Goal: Navigation & Orientation: Find specific page/section

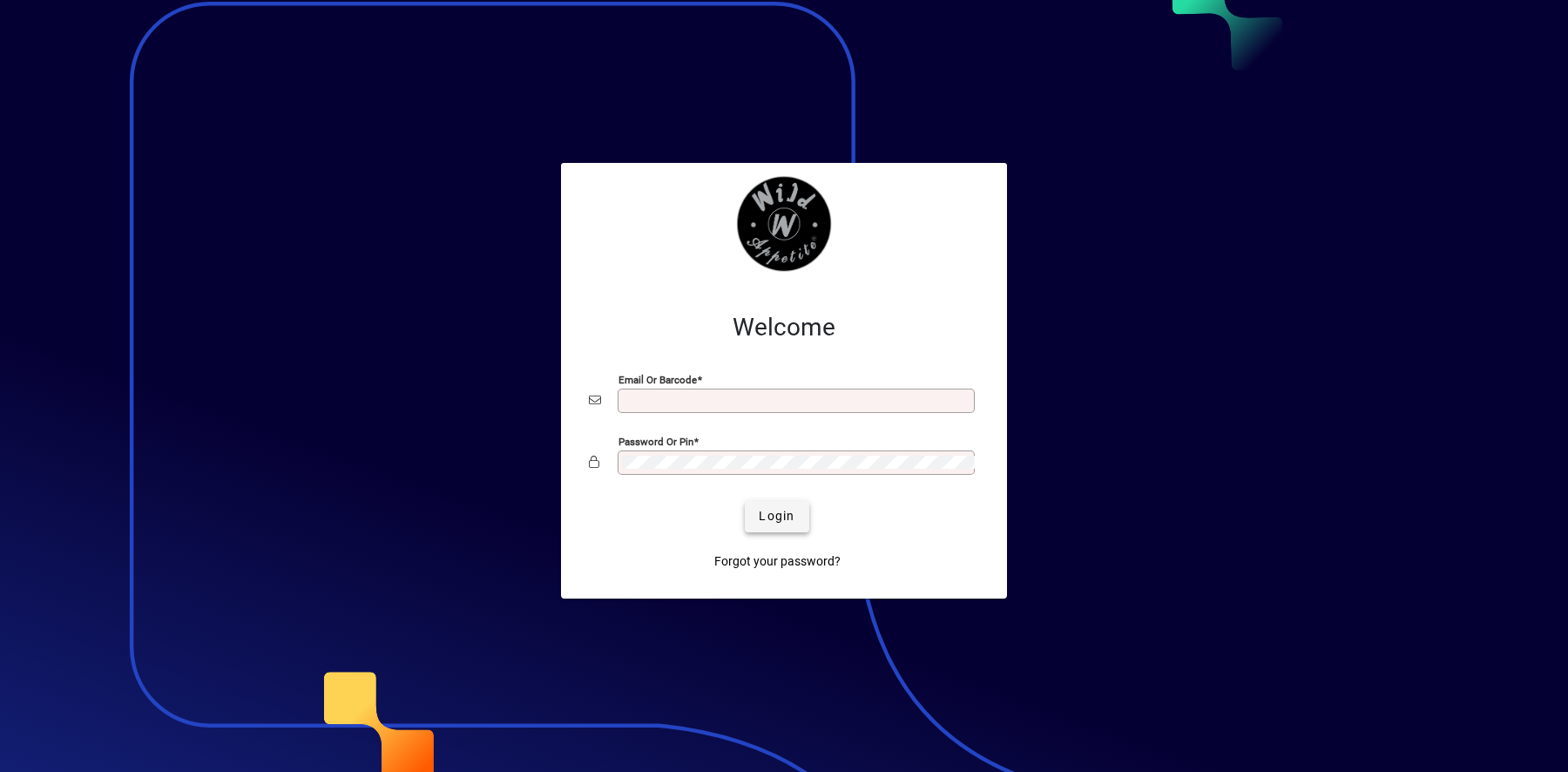
type input "**********"
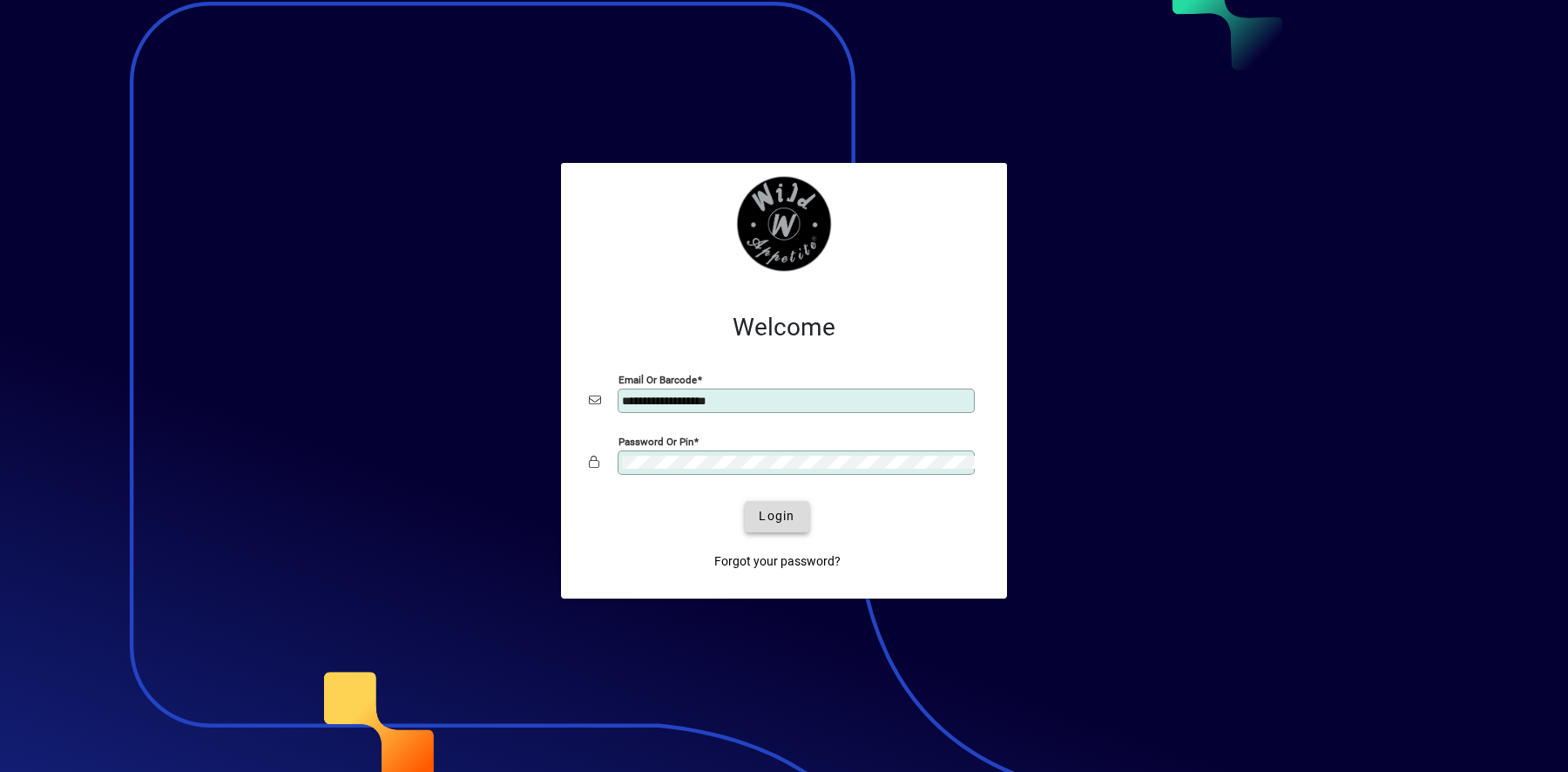
click at [769, 525] on span "submit" at bounding box center [776, 517] width 63 height 42
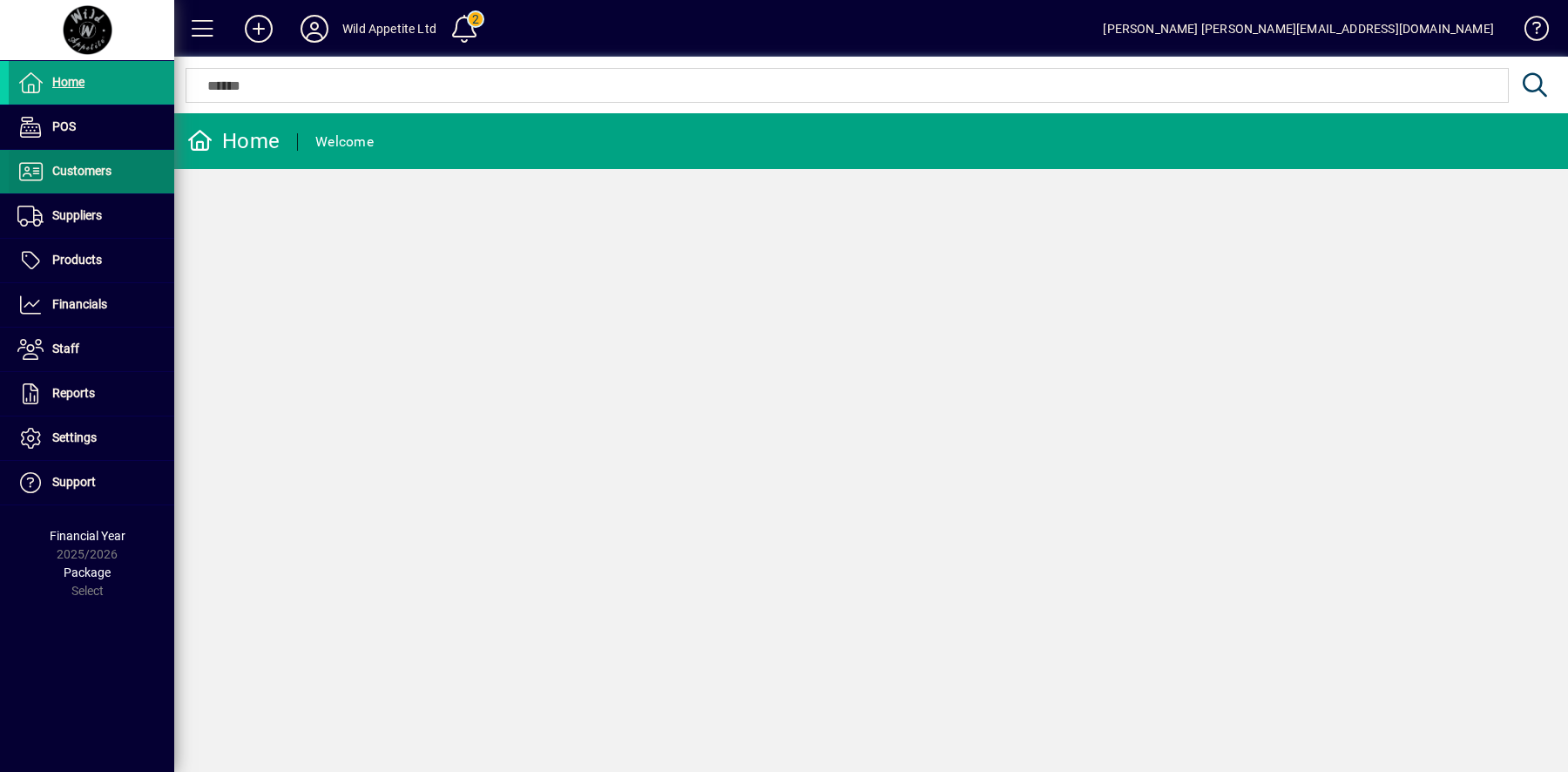
click at [170, 185] on span at bounding box center [91, 172] width 166 height 42
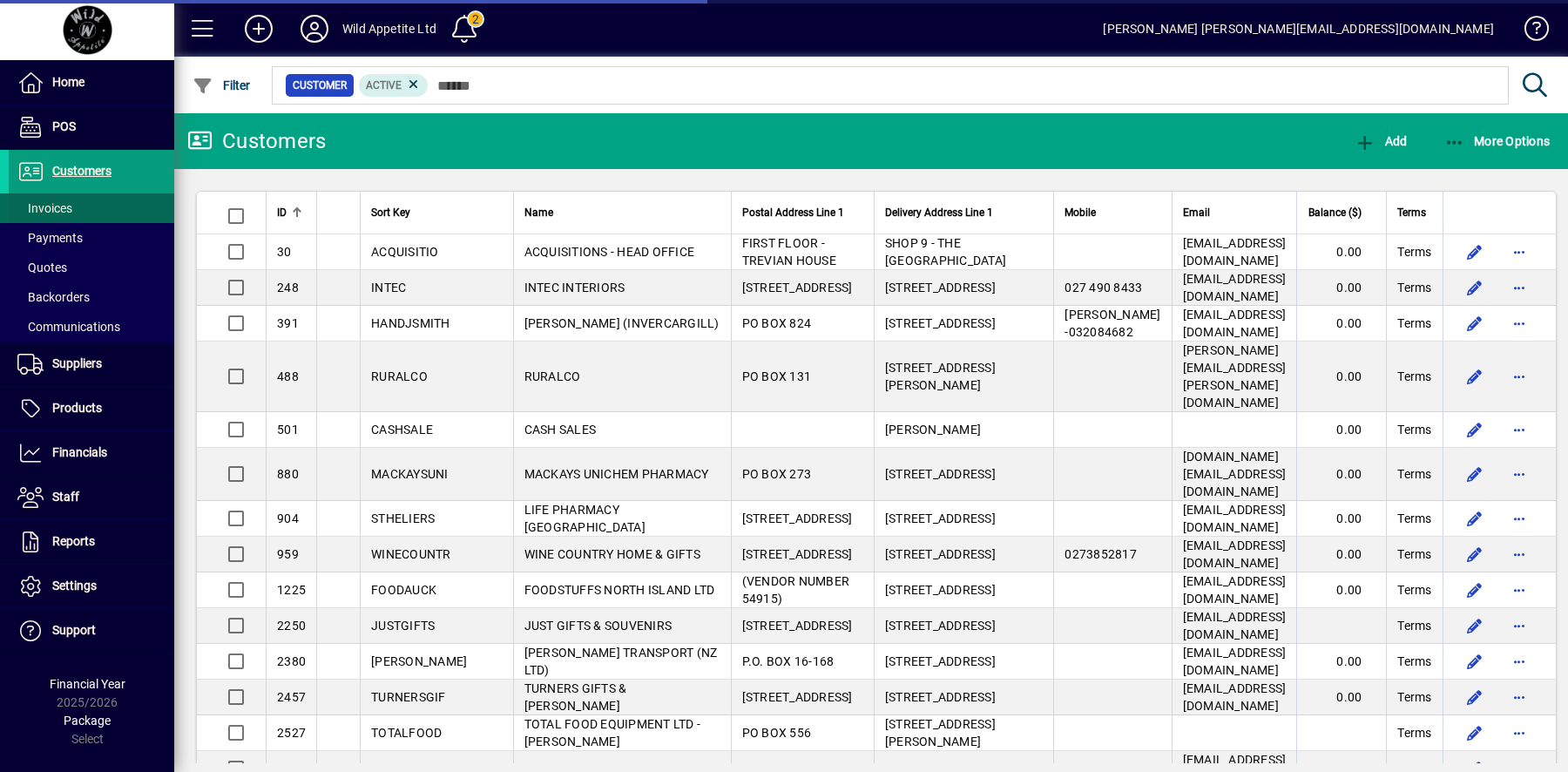
click at [136, 204] on span at bounding box center [91, 209] width 166 height 42
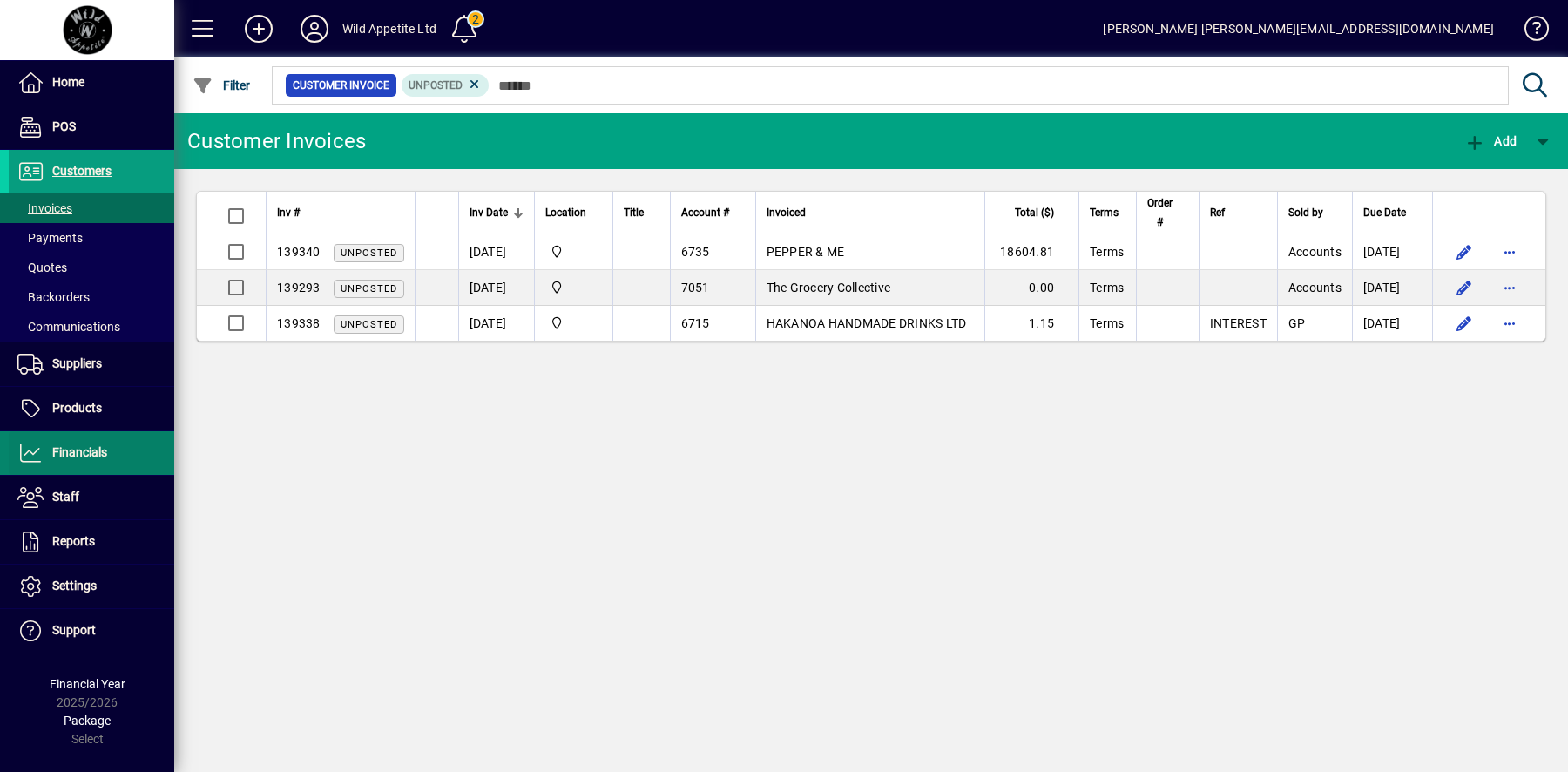
click at [110, 449] on span at bounding box center [91, 454] width 166 height 42
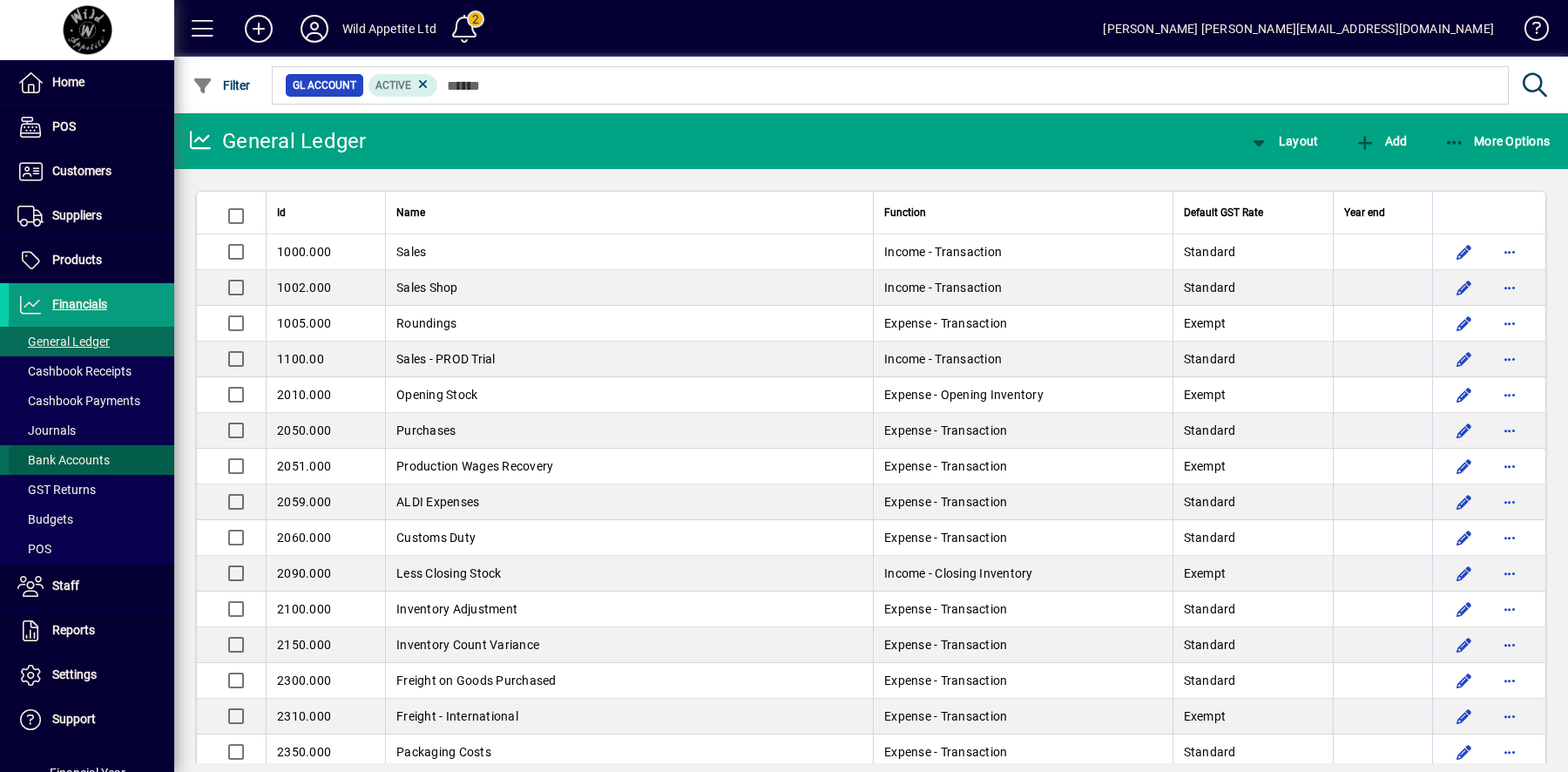
click at [108, 454] on span "Bank Accounts" at bounding box center [63, 460] width 92 height 14
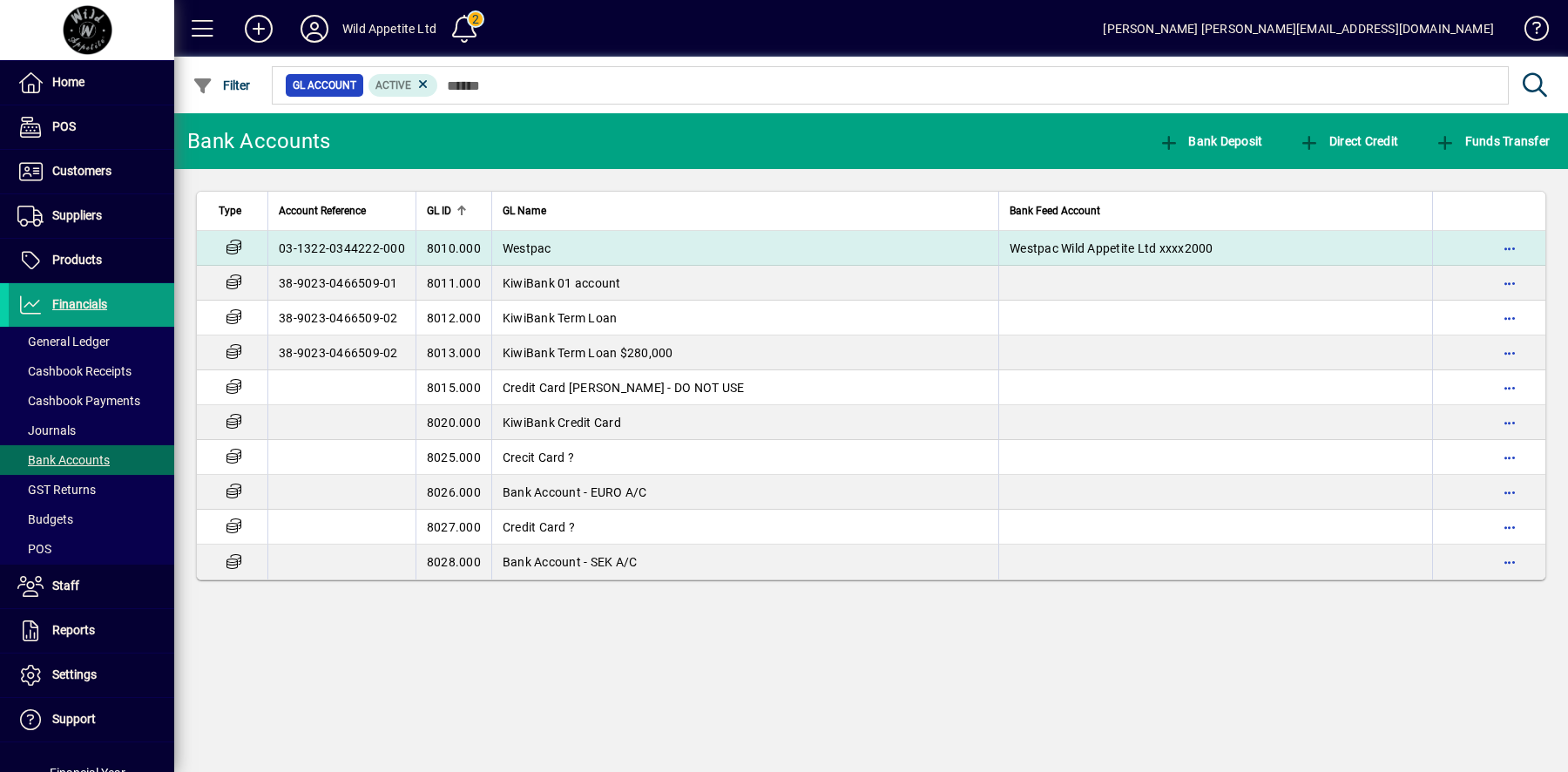
click at [511, 252] on span "Westpac" at bounding box center [527, 248] width 49 height 14
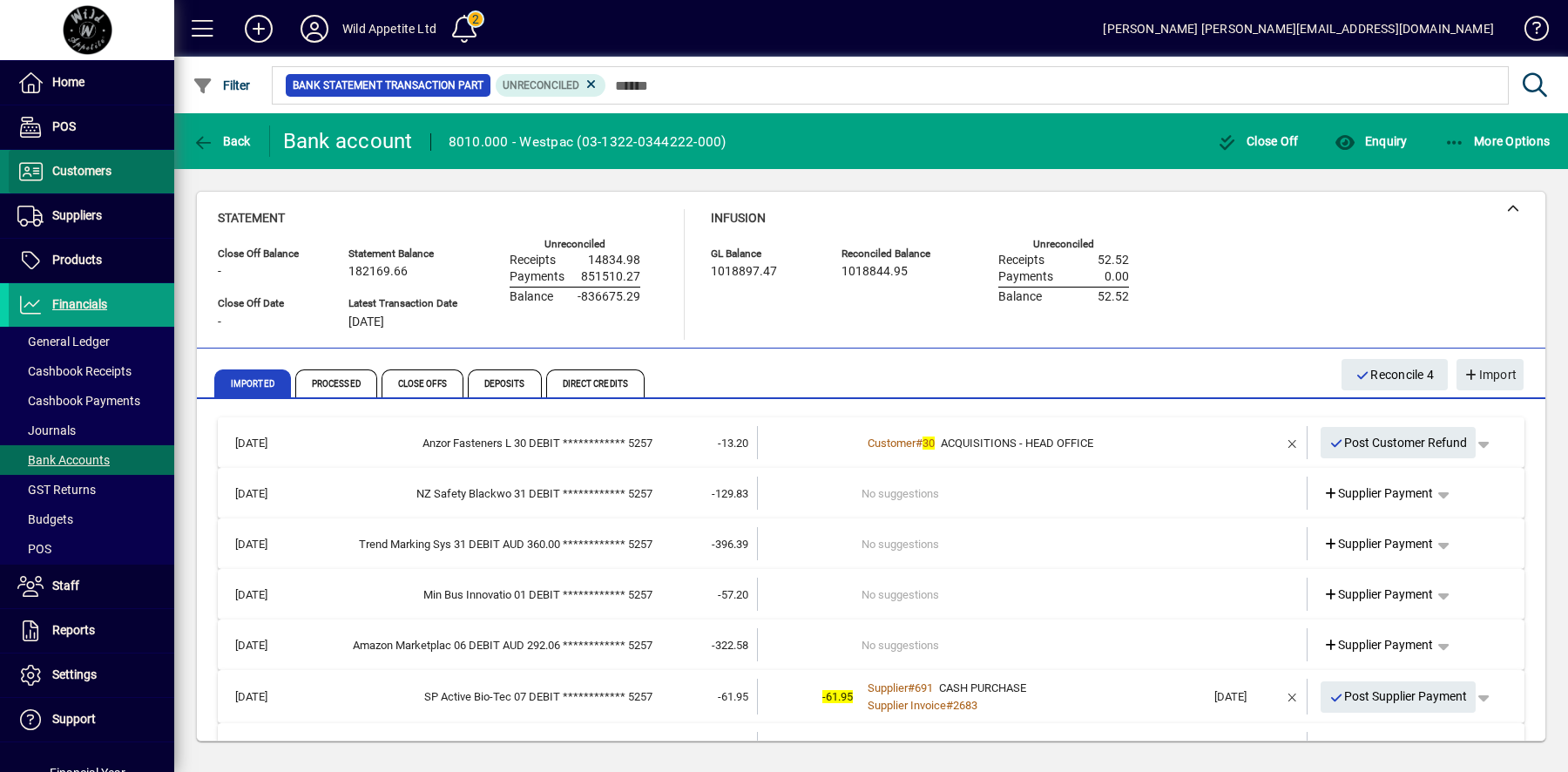
click at [109, 180] on span "Customers" at bounding box center [60, 172] width 103 height 21
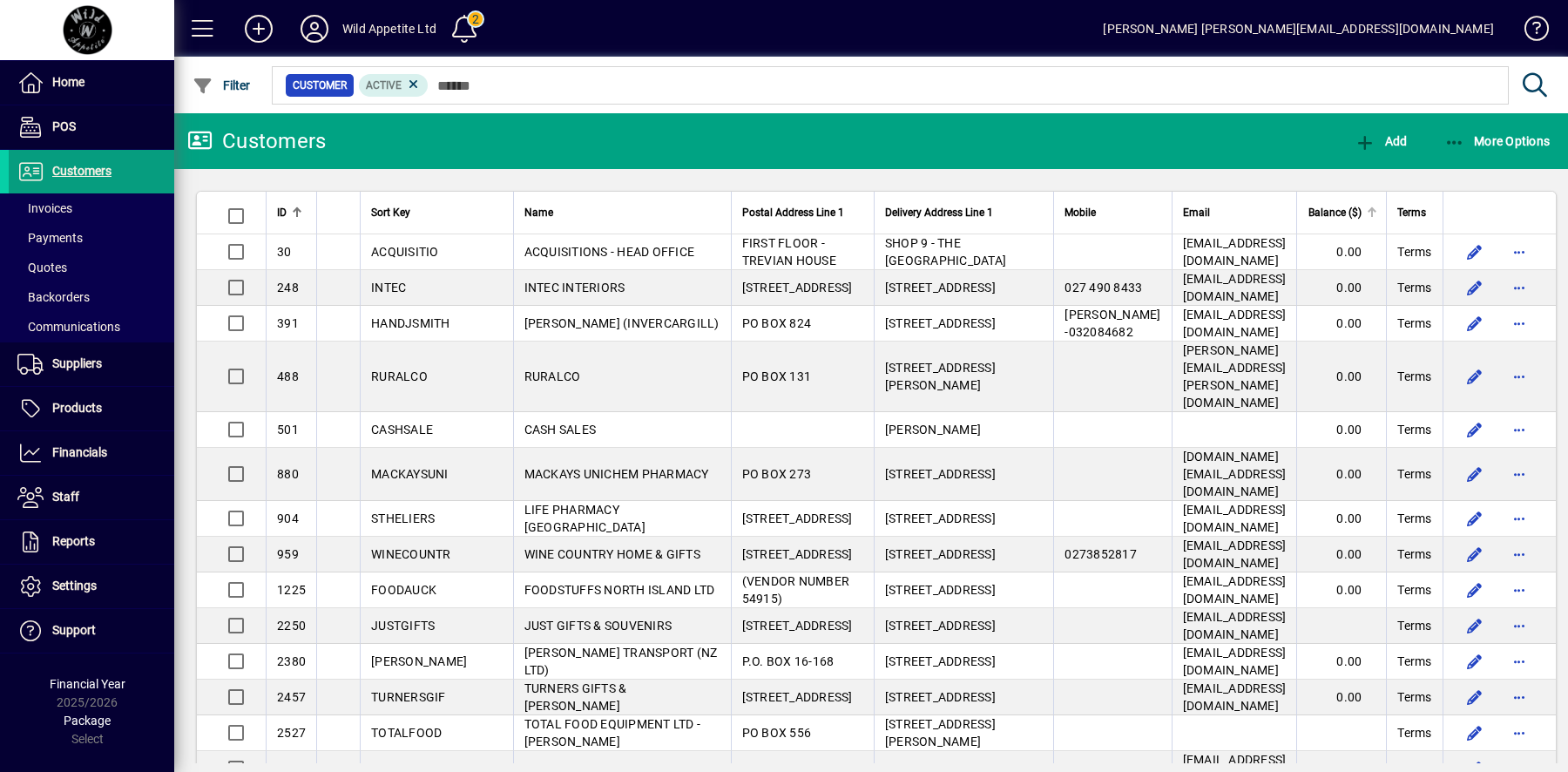
click at [1318, 209] on span "Balance ($)" at bounding box center [1335, 212] width 53 height 19
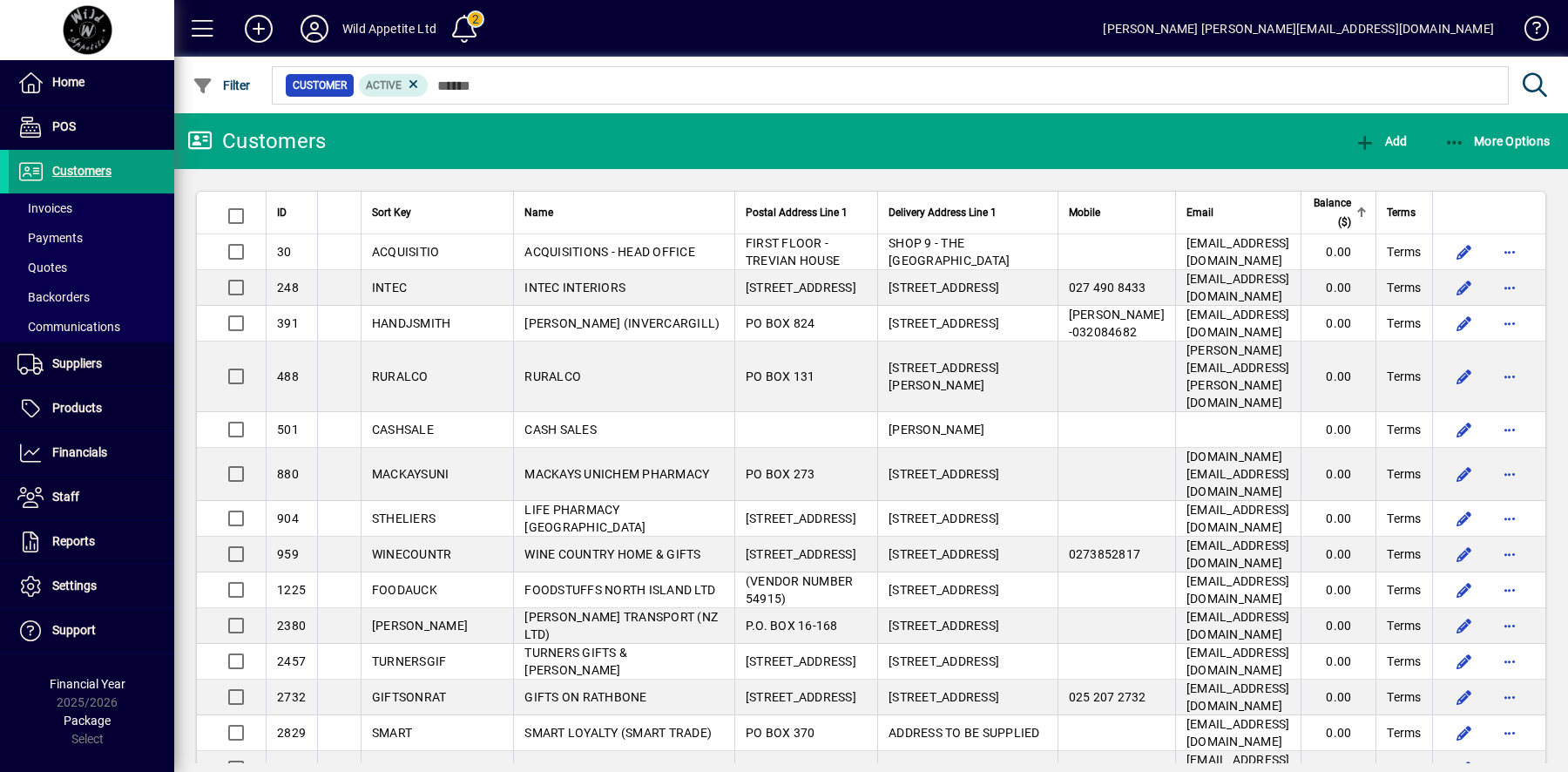
click at [1317, 217] on span "Balance ($)" at bounding box center [1332, 212] width 40 height 39
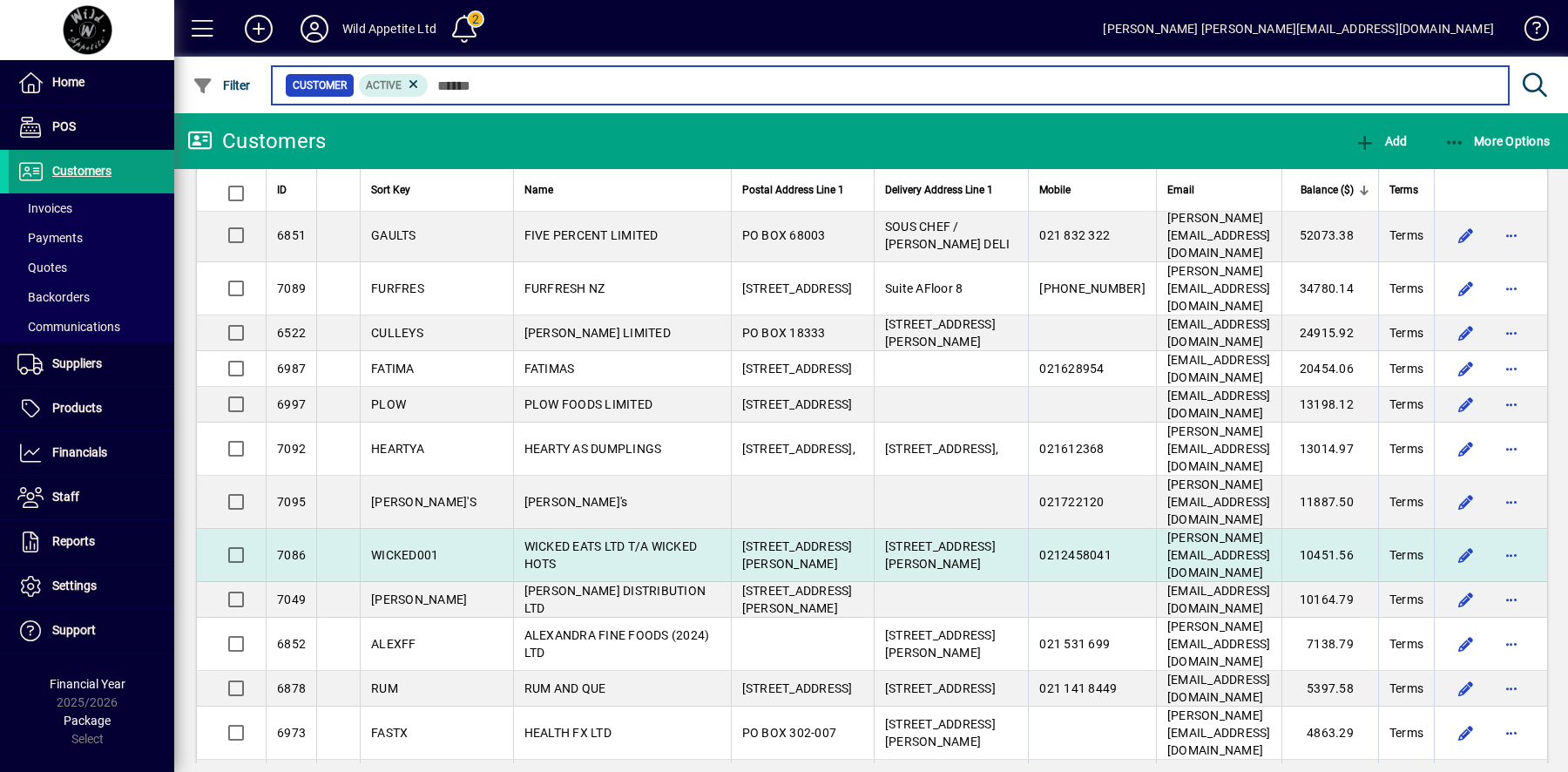
scroll to position [158, 0]
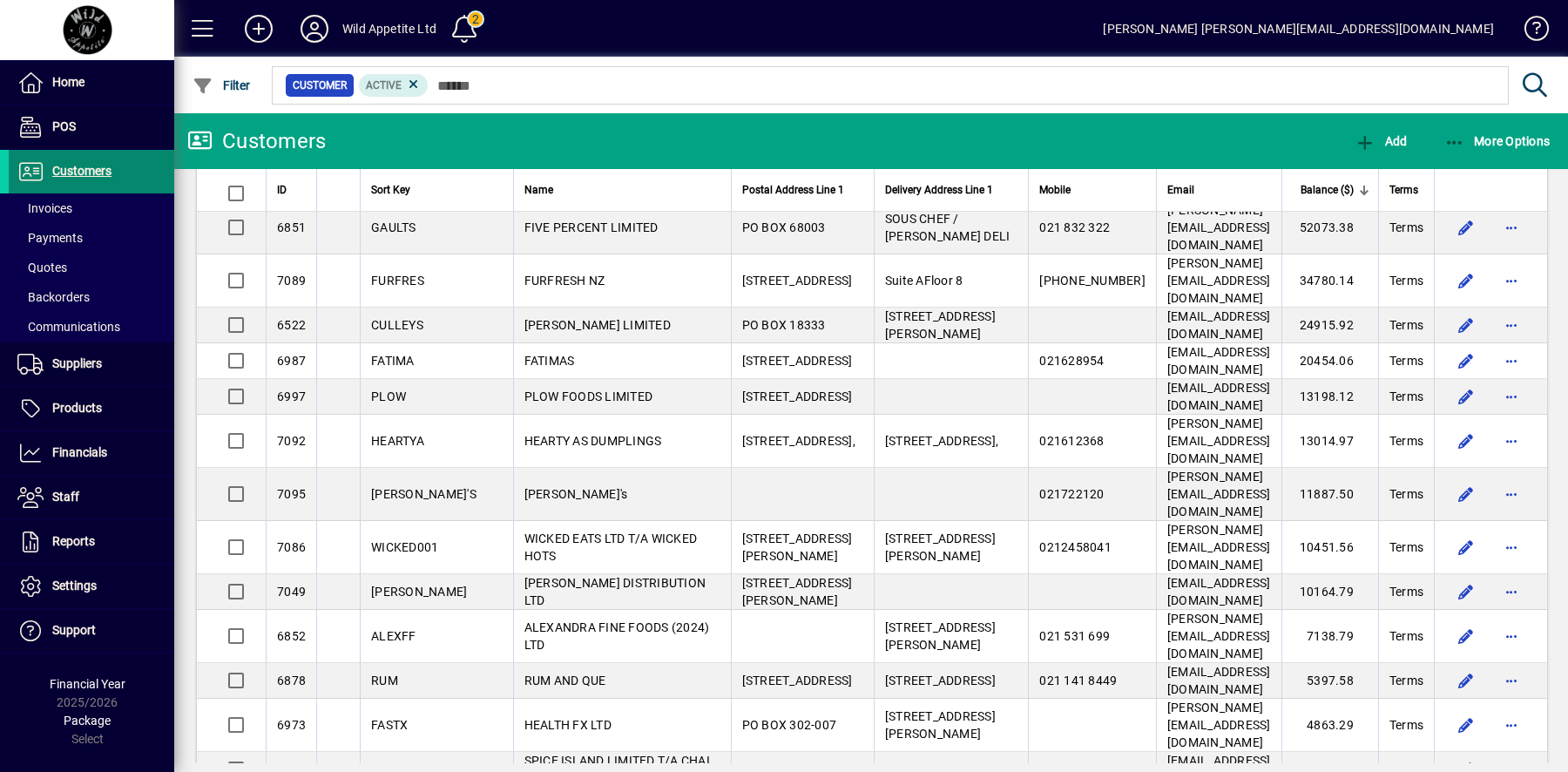
click at [83, 174] on span "Customers" at bounding box center [82, 171] width 60 height 14
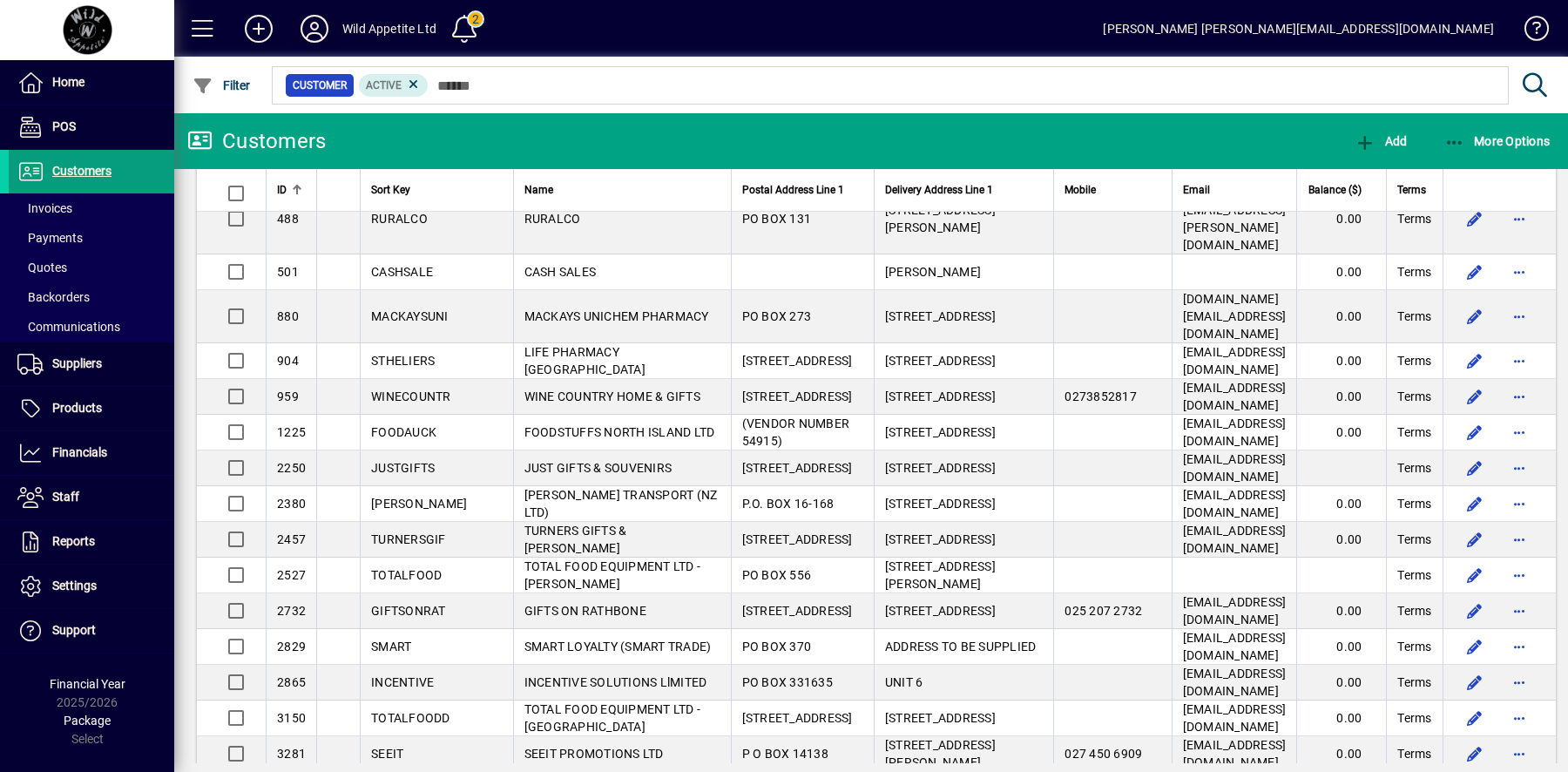
click at [307, 36] on icon at bounding box center [315, 29] width 35 height 28
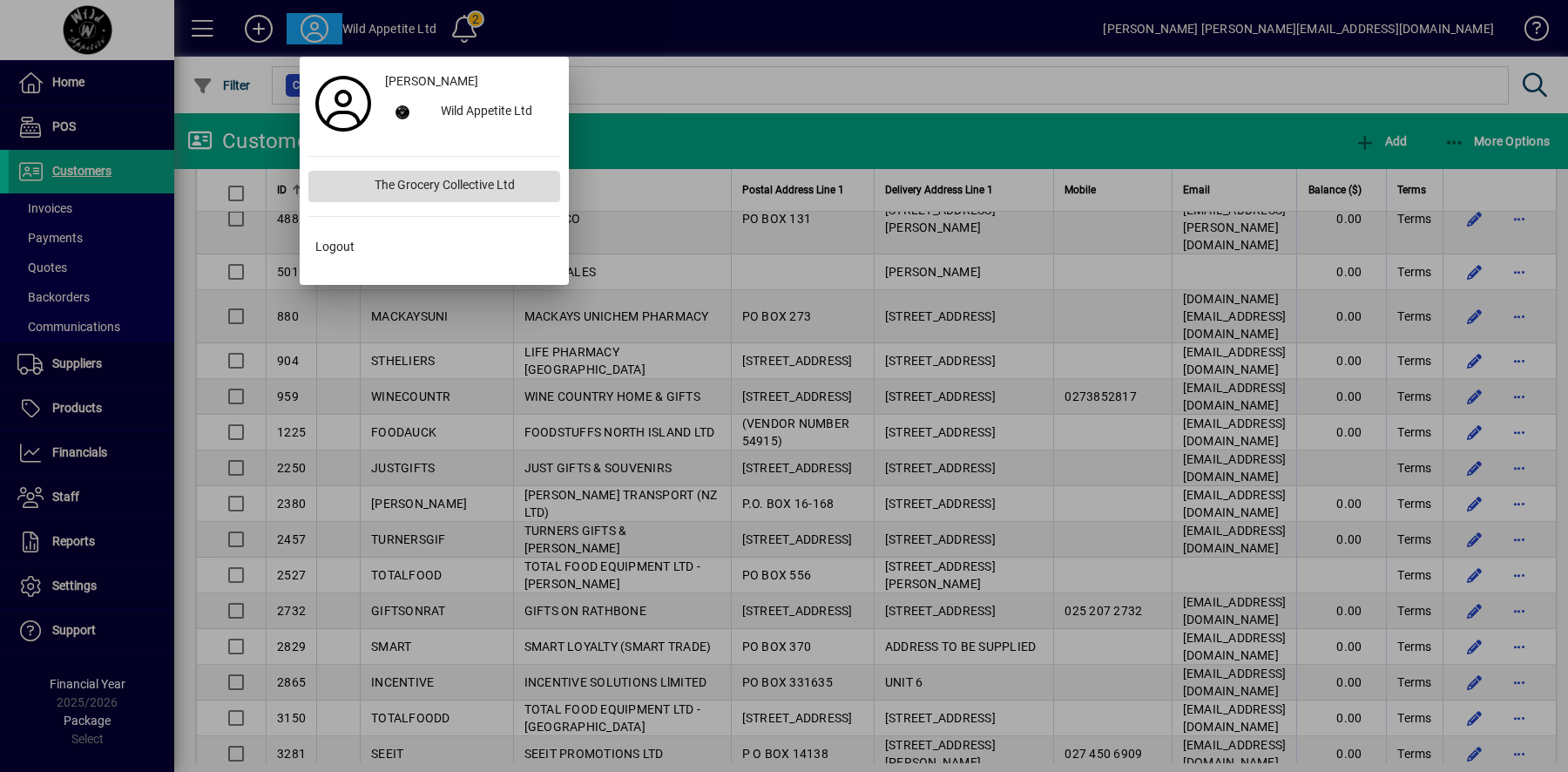
click at [408, 190] on div "The Grocery Collective Ltd" at bounding box center [460, 187] width 199 height 32
